Goal: Task Accomplishment & Management: Manage account settings

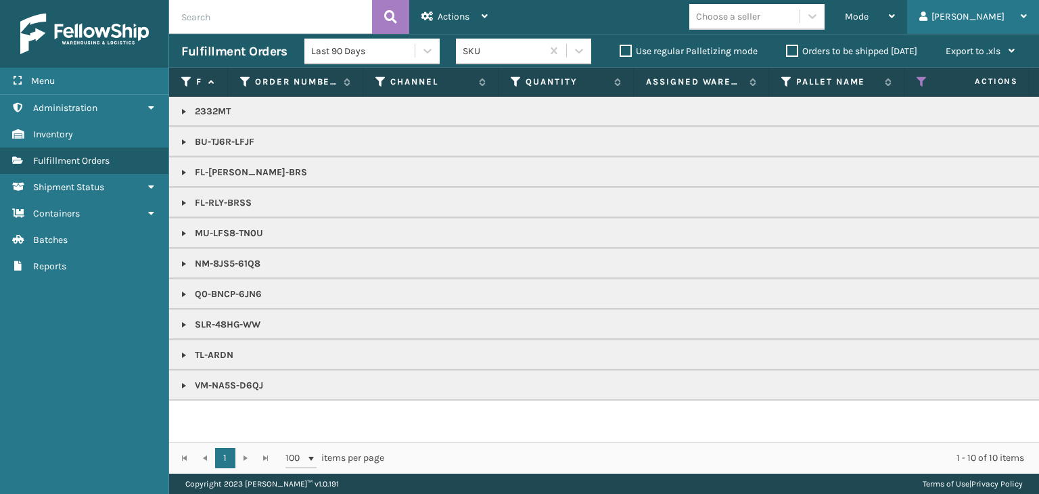
click at [928, 12] on icon at bounding box center [924, 16] width 8 height 9
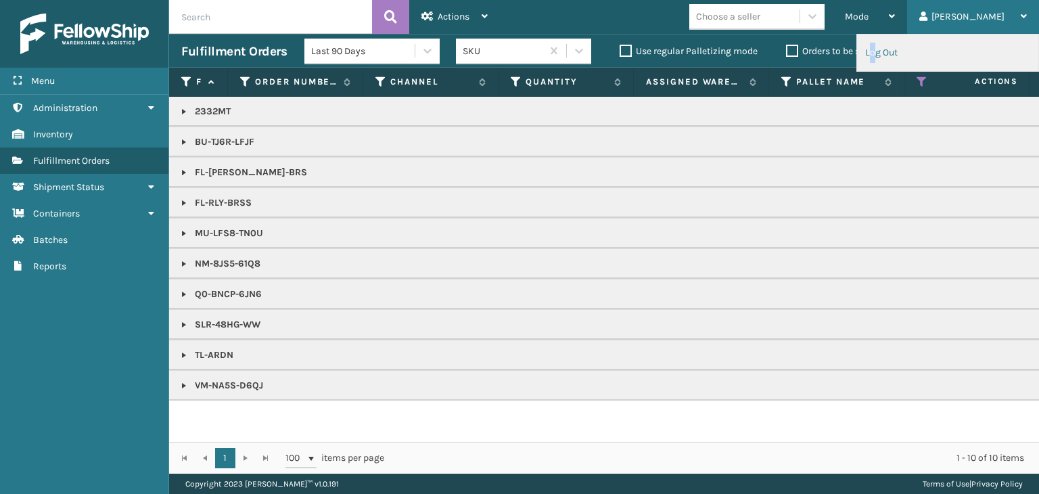
click at [872, 58] on li "Log Out" at bounding box center [947, 53] width 181 height 37
